Goal: Information Seeking & Learning: Learn about a topic

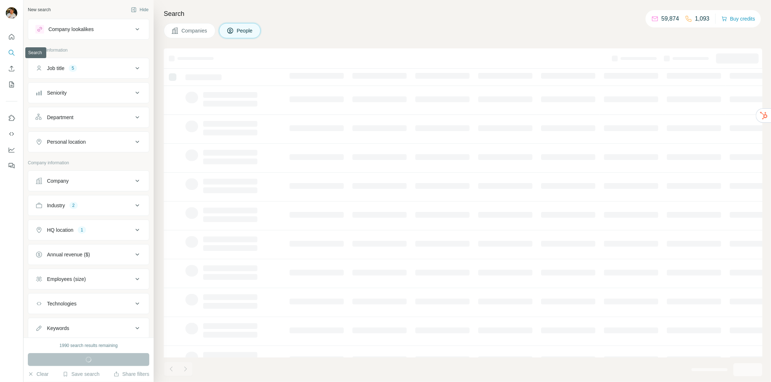
click at [14, 51] on icon "Search" at bounding box center [11, 52] width 7 height 7
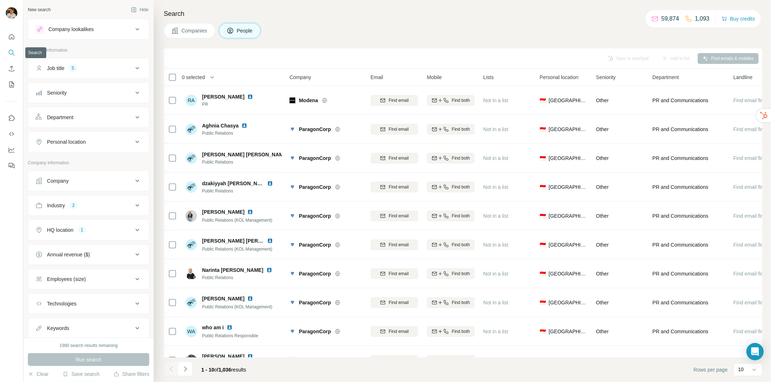
click at [7, 53] on button "Search" at bounding box center [12, 52] width 12 height 13
click at [11, 51] on icon "Search" at bounding box center [11, 52] width 7 height 7
click at [12, 51] on icon "Search" at bounding box center [11, 52] width 7 height 7
click at [9, 37] on icon "Quick start" at bounding box center [11, 36] width 7 height 7
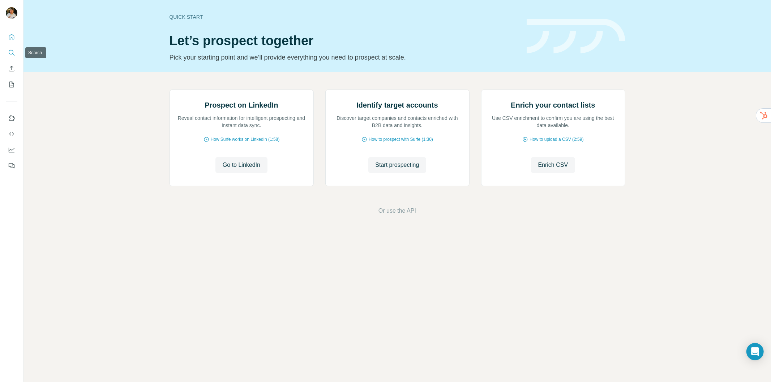
click at [10, 53] on icon "Search" at bounding box center [11, 52] width 7 height 7
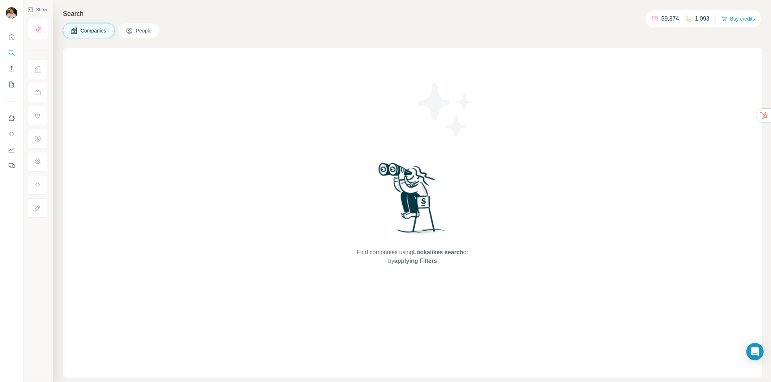
click at [425, 172] on img at bounding box center [412, 201] width 75 height 81
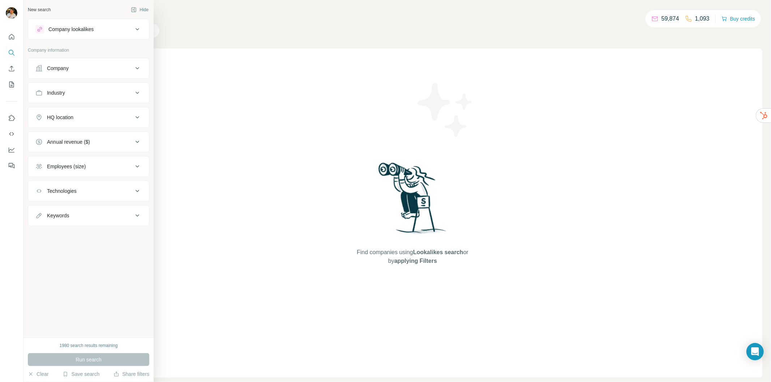
click at [102, 30] on div "Company lookalikes" at bounding box center [84, 29] width 98 height 9
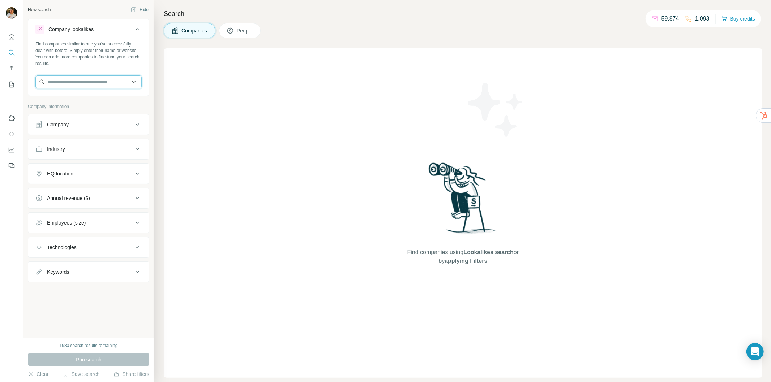
click at [114, 83] on input "text" at bounding box center [88, 82] width 106 height 13
paste input "**********"
type input "**********"
click at [87, 108] on p "[DOMAIN_NAME]" at bounding box center [76, 105] width 40 height 7
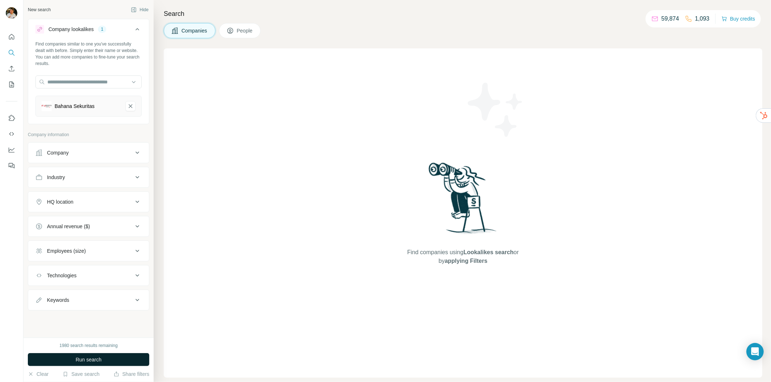
click at [100, 356] on button "Run search" at bounding box center [88, 359] width 121 height 13
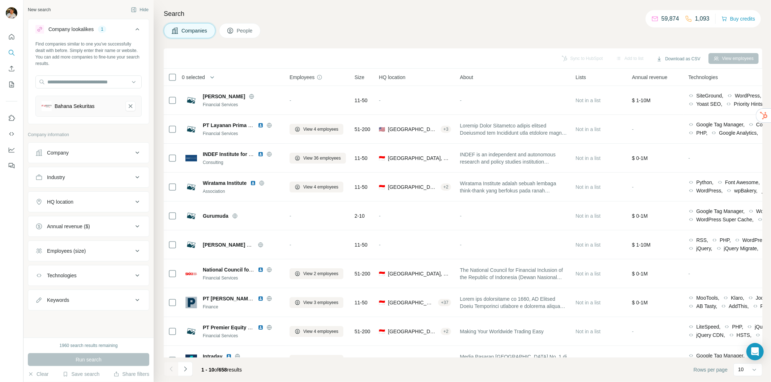
click at [82, 209] on button "HQ location" at bounding box center [88, 201] width 121 height 17
click at [81, 222] on input "text" at bounding box center [88, 220] width 106 height 13
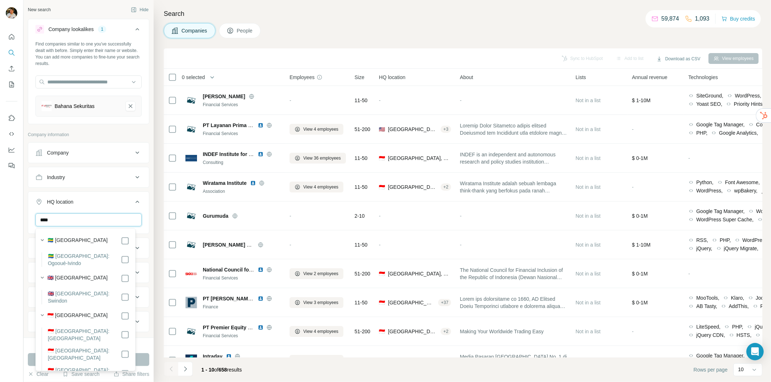
type input "****"
click at [65, 312] on label "🇮🇩 [GEOGRAPHIC_DATA]" at bounding box center [77, 316] width 60 height 9
click at [200, 44] on div "Search Companies People Sync to HubSpot Add to list Download as CSV View employ…" at bounding box center [462, 191] width 617 height 382
click at [142, 325] on button "Technologies" at bounding box center [88, 322] width 121 height 17
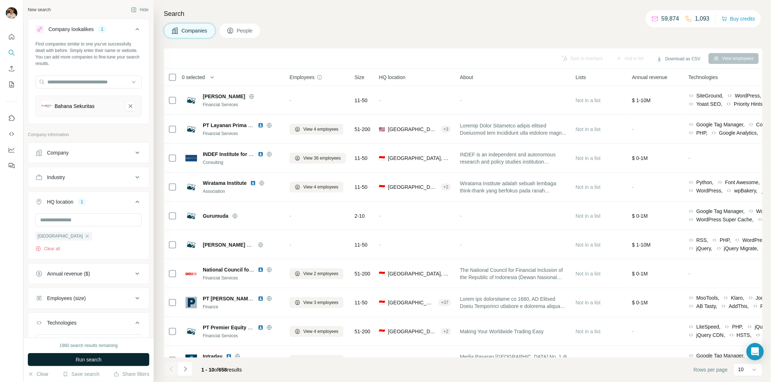
scroll to position [41, 0]
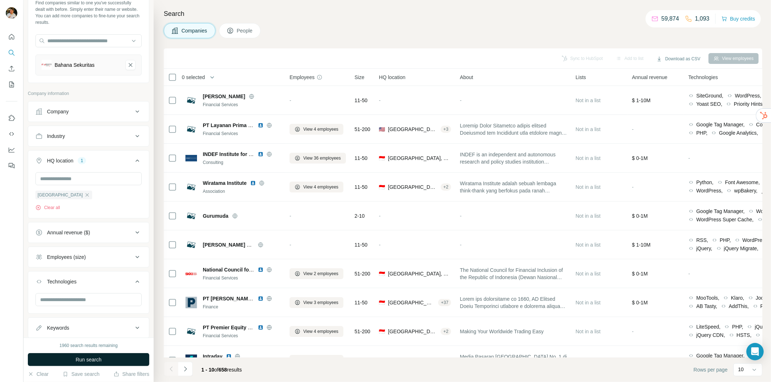
click at [123, 356] on button "Run search" at bounding box center [88, 359] width 121 height 13
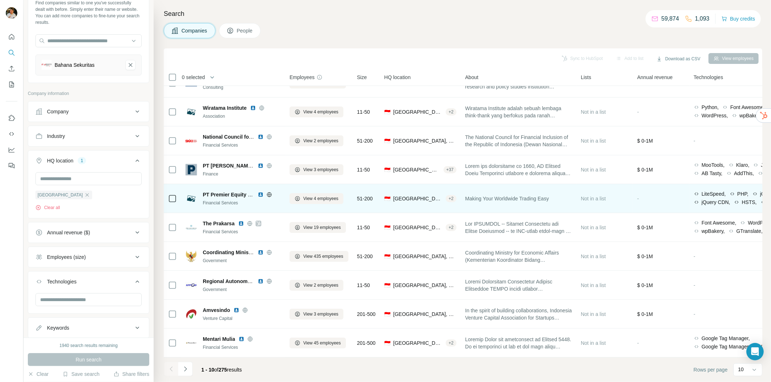
scroll to position [21, 0]
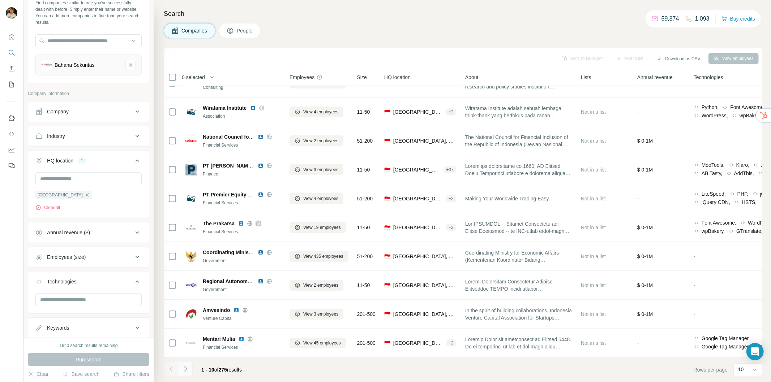
click at [186, 370] on icon "Navigate to next page" at bounding box center [185, 369] width 7 height 7
